Goal: Task Accomplishment & Management: Manage account settings

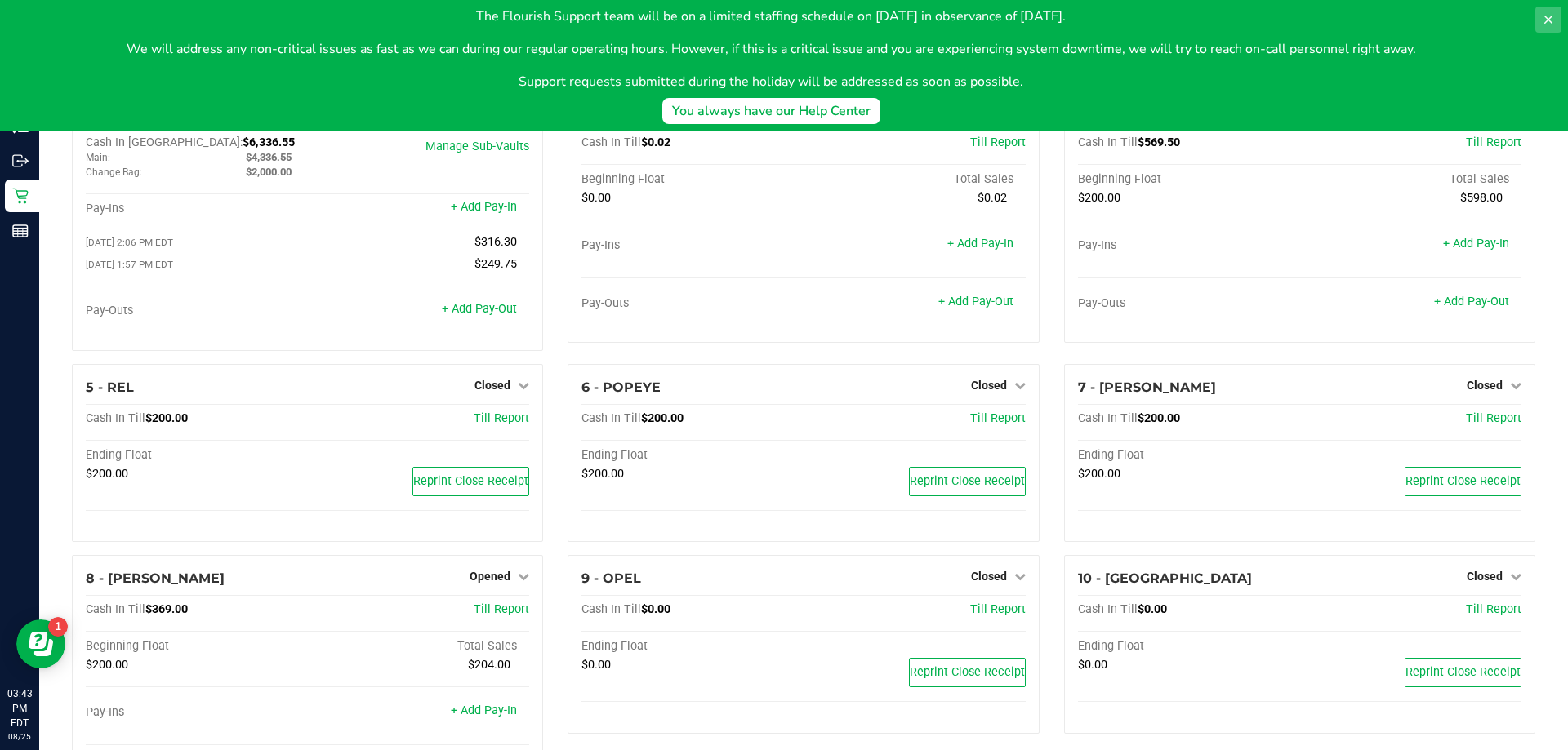
click at [1549, 17] on icon at bounding box center [1549, 20] width 13 height 13
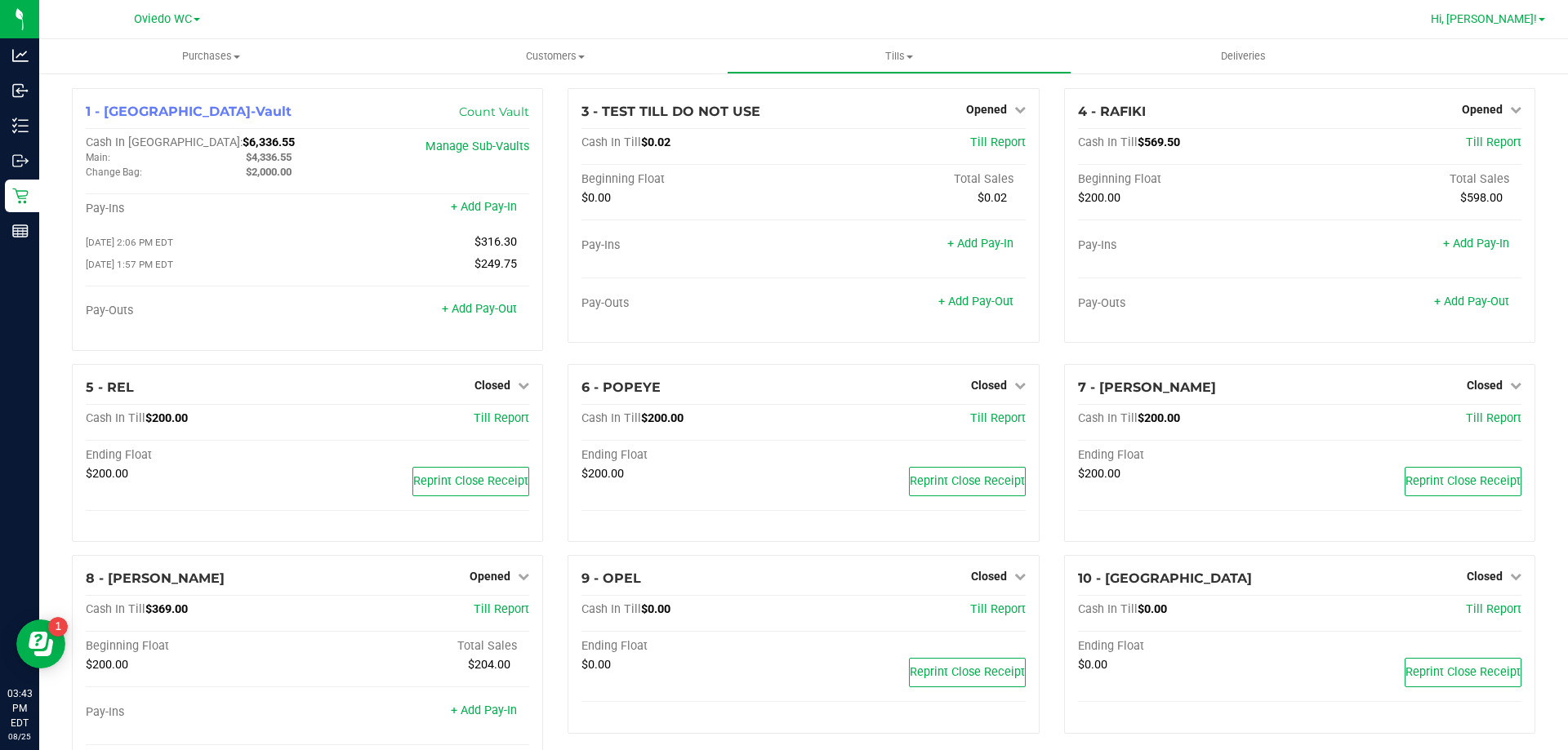
click at [1549, 17] on link "Hi, [PERSON_NAME]!" at bounding box center [1489, 19] width 127 height 17
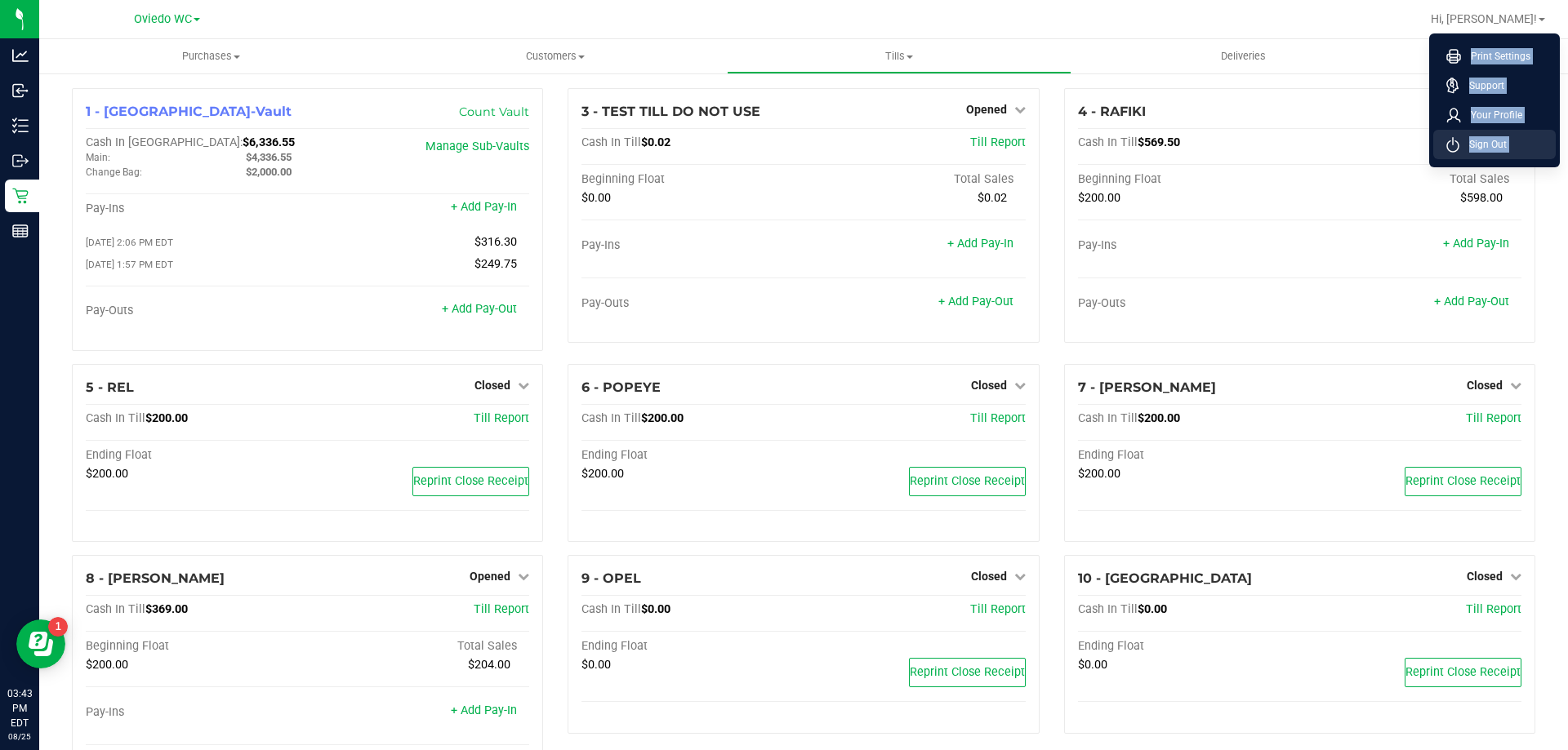
click at [1489, 148] on span "Sign Out" at bounding box center [1483, 145] width 47 height 17
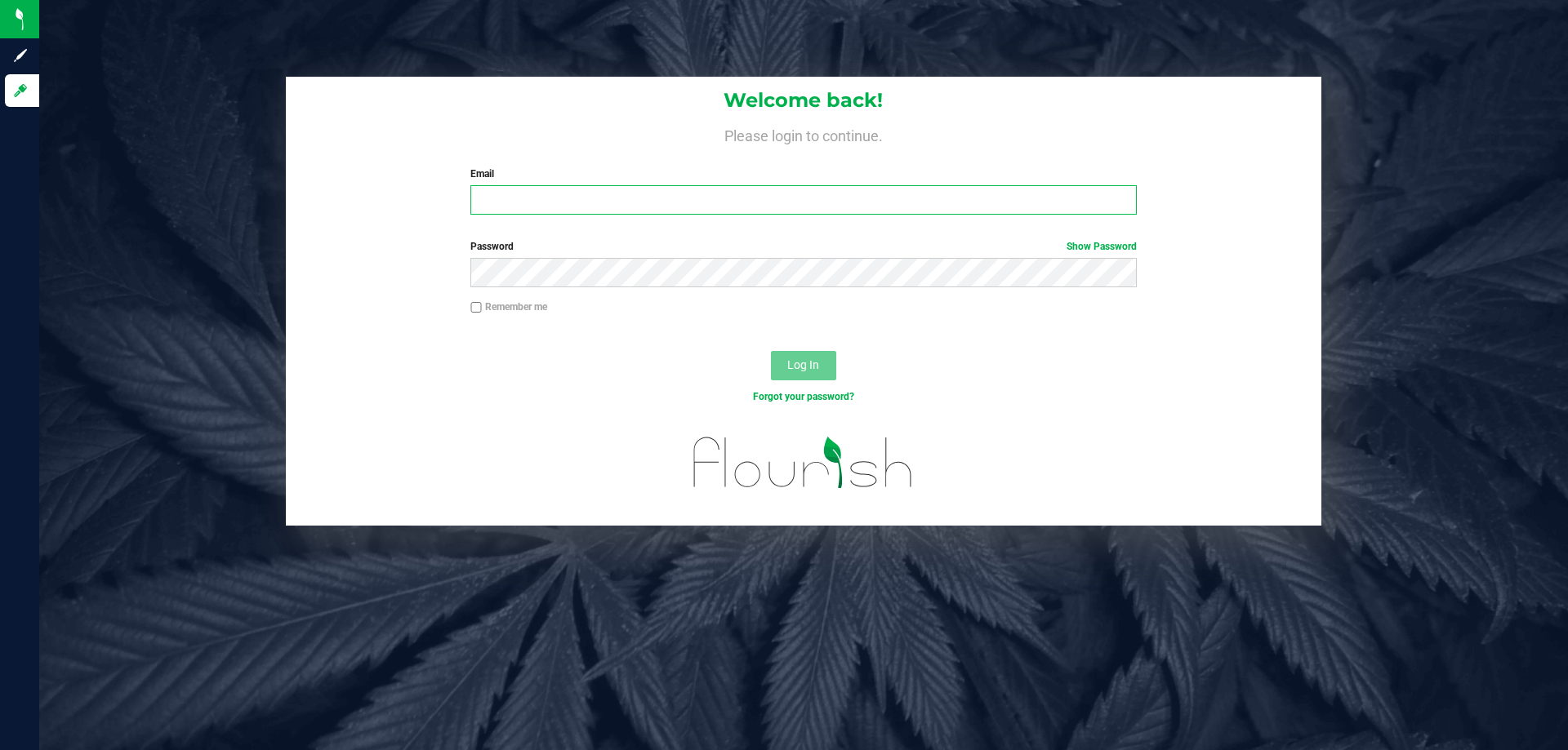
click at [630, 190] on input "Email" at bounding box center [803, 200] width 666 height 30
type input "[EMAIL_ADDRESS][DOMAIN_NAME]"
click at [771, 351] on button "Log In" at bounding box center [803, 365] width 65 height 30
